Goal: Book appointment/travel/reservation

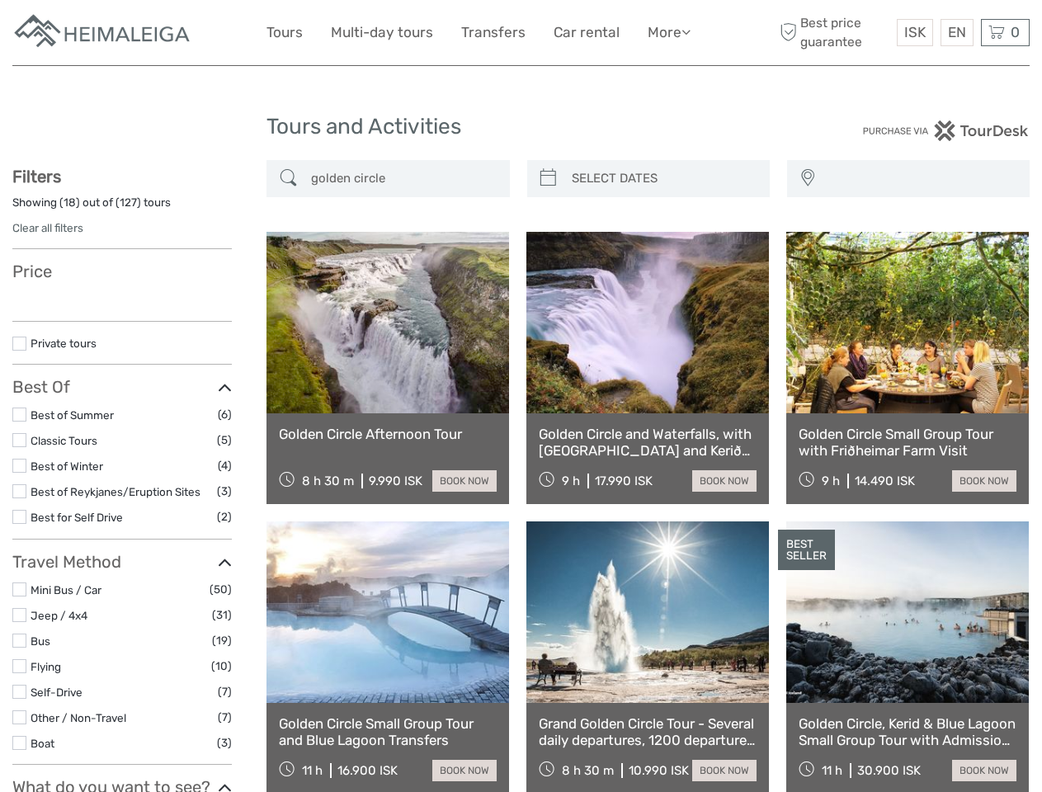
select select
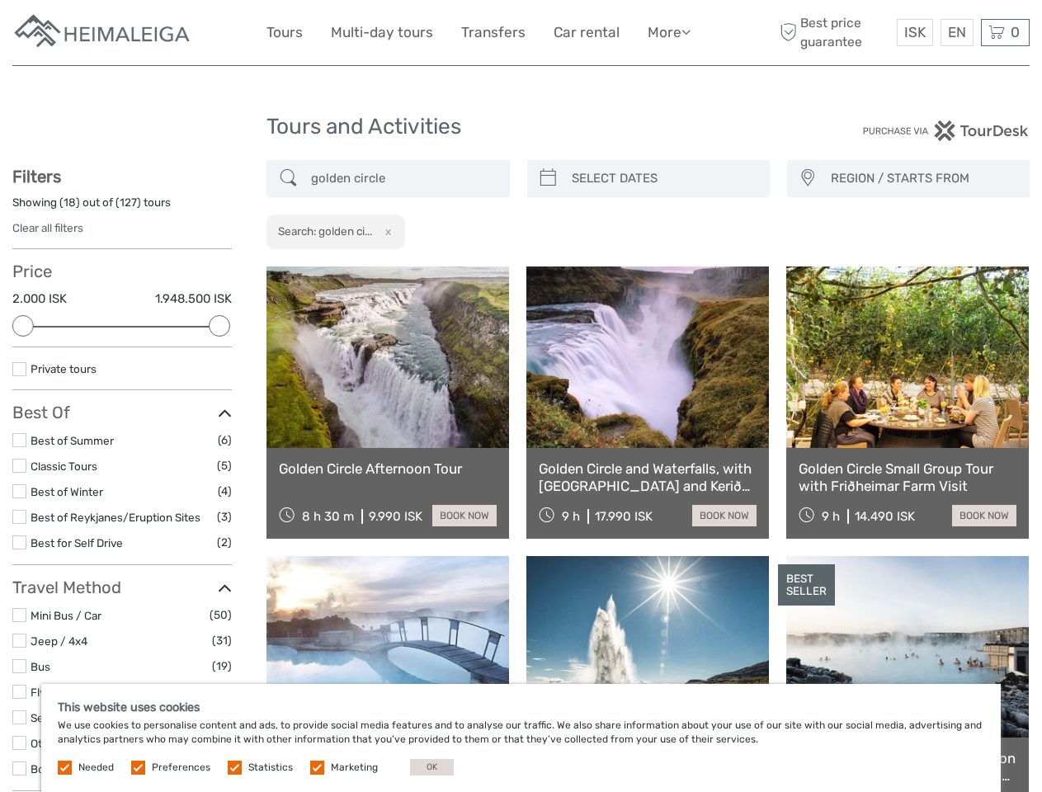
click at [668, 32] on link "More" at bounding box center [669, 33] width 43 height 24
click at [687, 31] on icon at bounding box center [686, 32] width 9 height 14
click at [914, 32] on span "ISK" at bounding box center [914, 32] width 21 height 17
click at [956, 32] on div "EN English Español Deutsch" at bounding box center [957, 32] width 33 height 27
click at [1005, 32] on div "0 Items Total 0 ISK Checkout The shopping cart is empty." at bounding box center [1005, 32] width 49 height 27
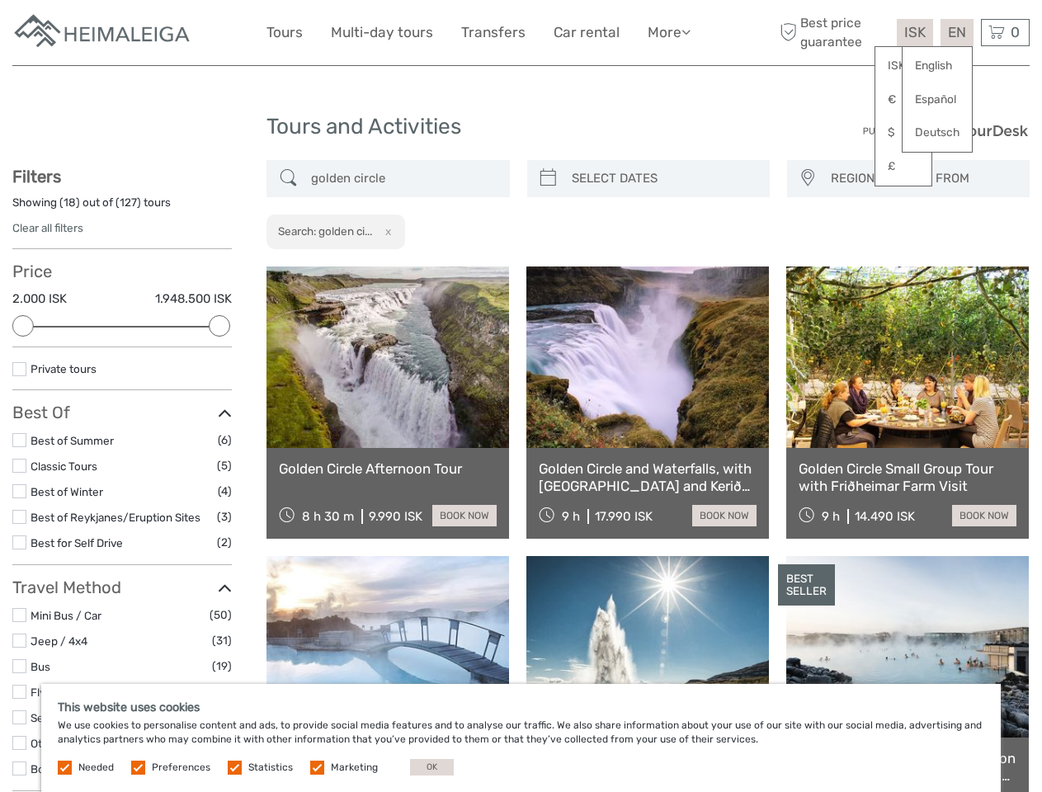
click at [23, 326] on div at bounding box center [22, 325] width 21 height 21
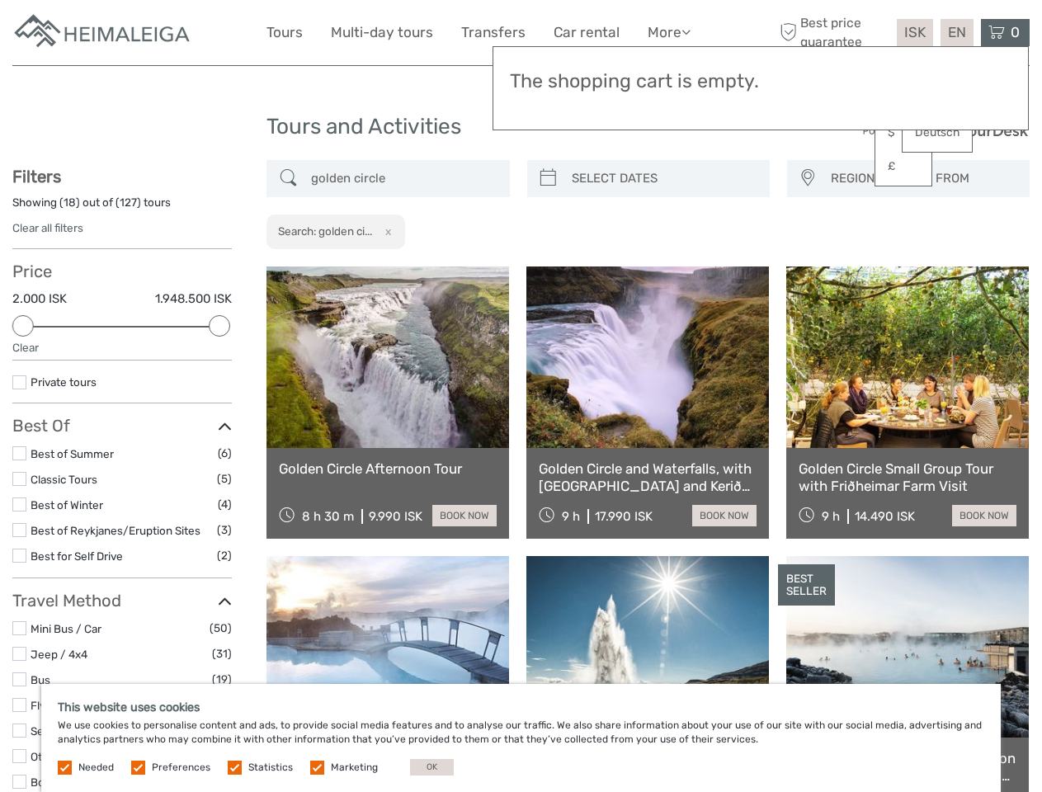
click at [219, 373] on div "Private tours" at bounding box center [121, 388] width 219 height 31
click at [548, 267] on link at bounding box center [647, 358] width 243 height 182
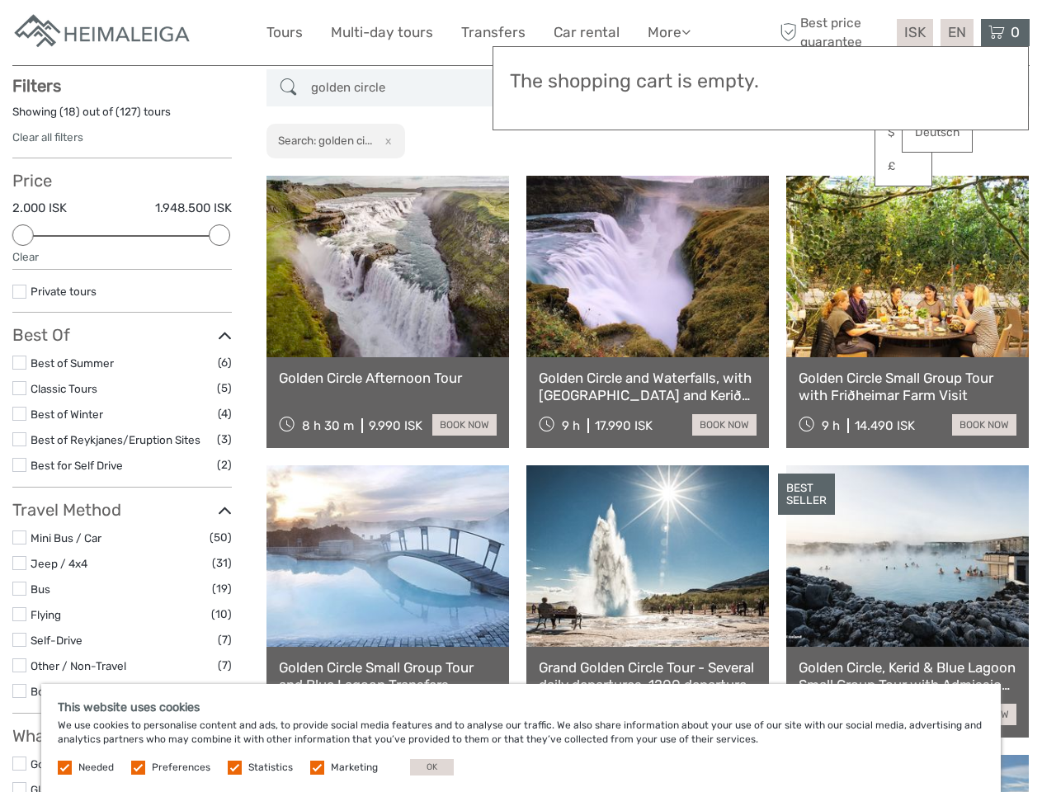
click at [663, 178] on link at bounding box center [647, 267] width 243 height 182
click at [807, 178] on link at bounding box center [907, 267] width 243 height 182
